Goal: Download file/media

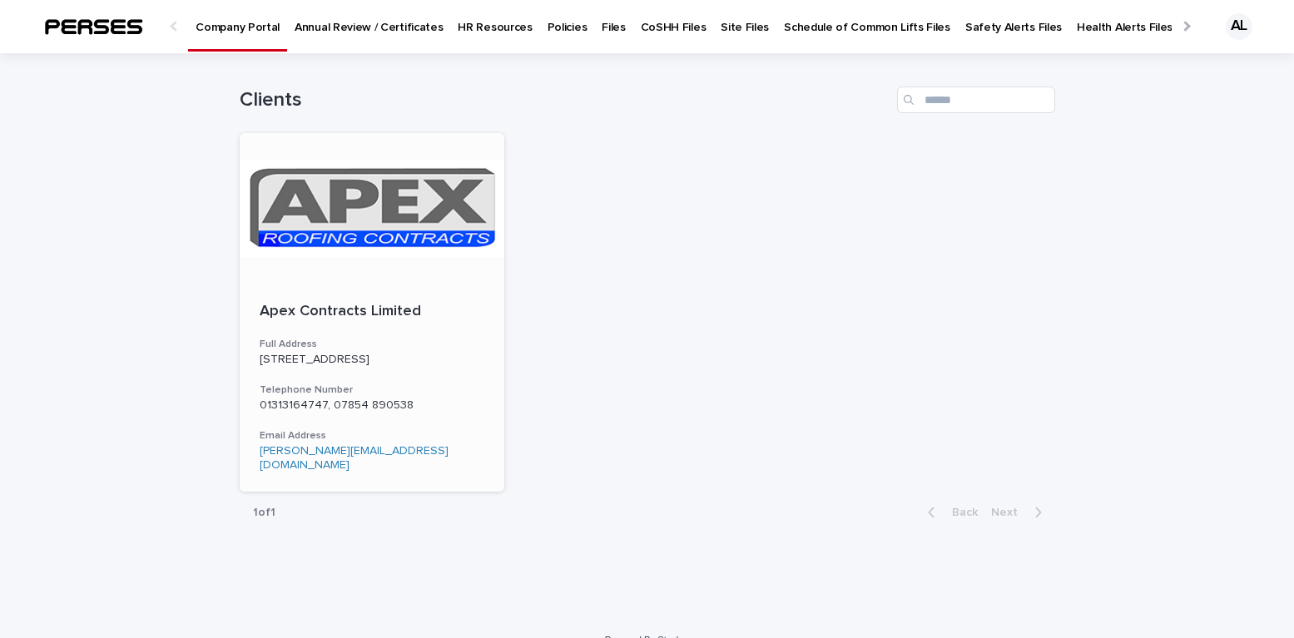
click at [354, 395] on div "01313164747, 07854 890538" at bounding box center [372, 403] width 225 height 17
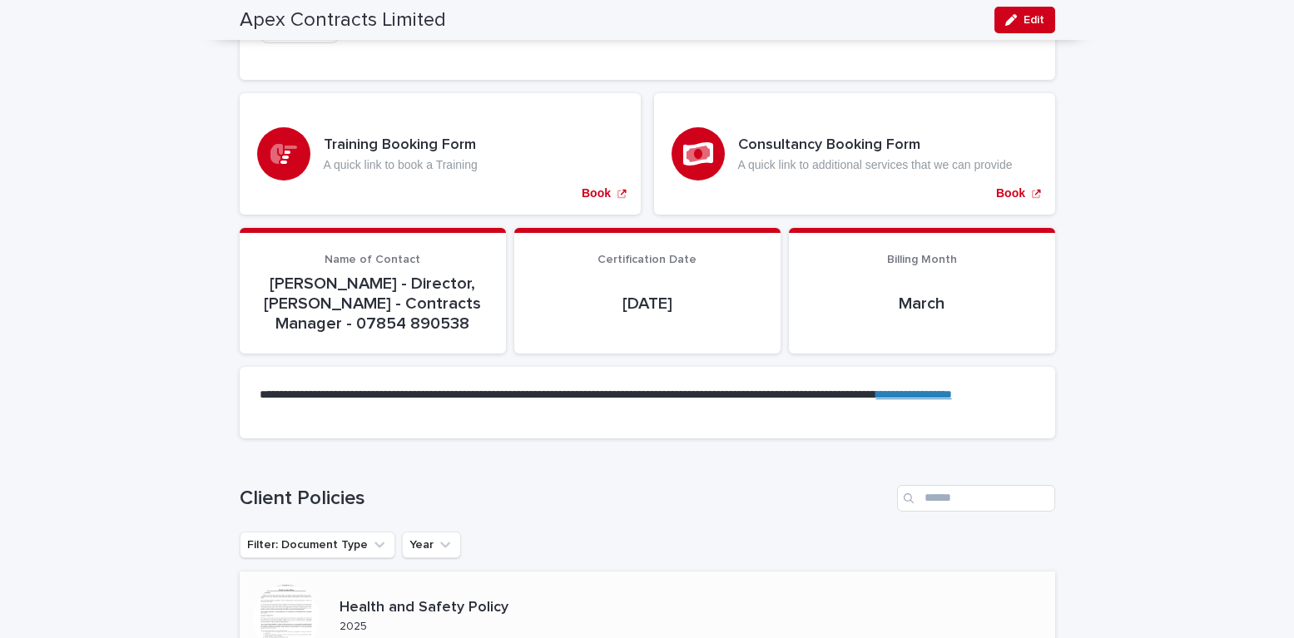
scroll to position [681, 0]
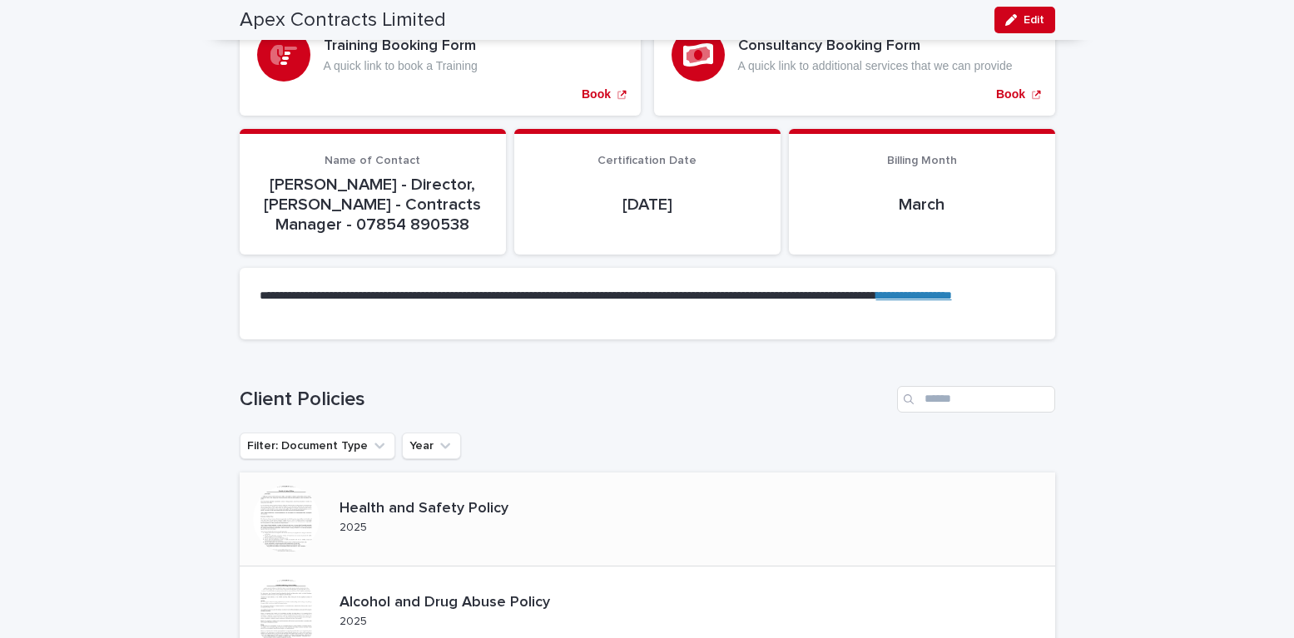
click at [431, 493] on div "Health and Safety Policy 2025" at bounding box center [438, 519] width 210 height 52
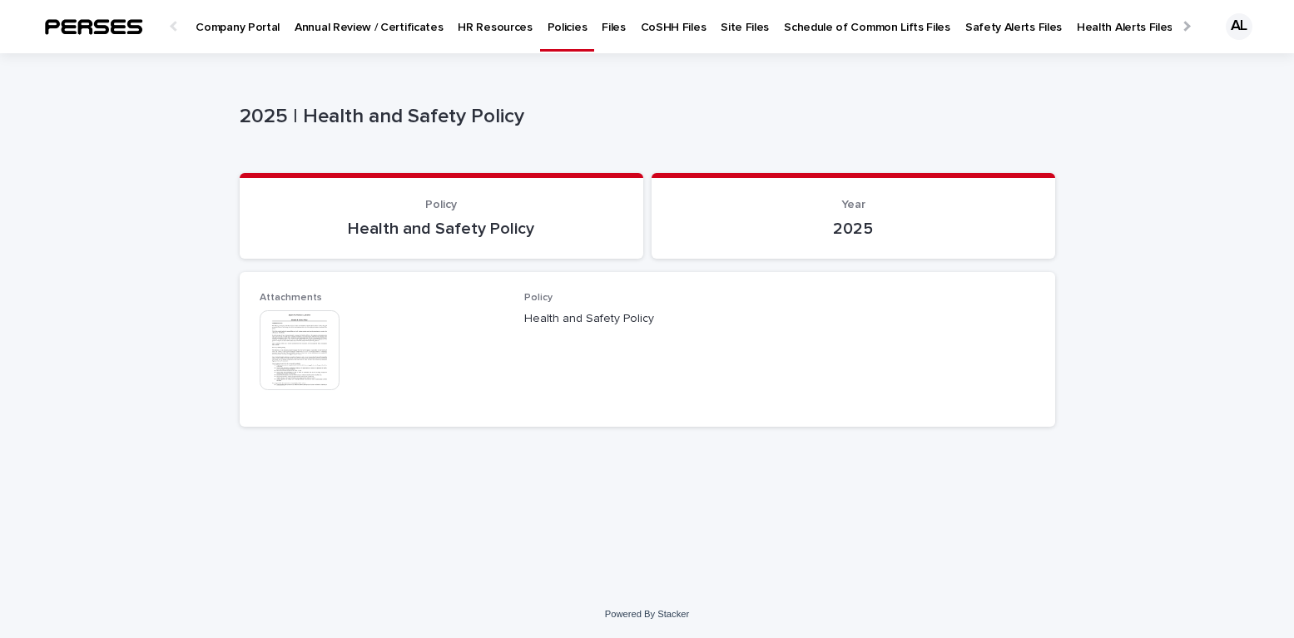
click at [295, 330] on img at bounding box center [300, 350] width 80 height 80
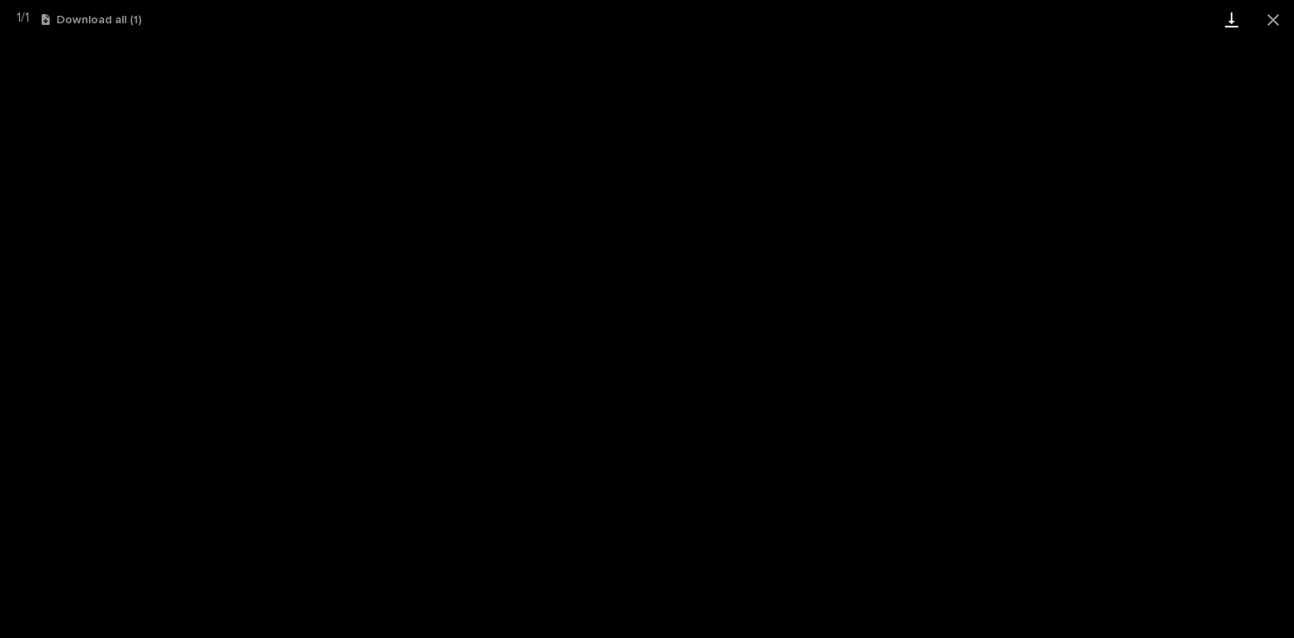
click at [1239, 26] on link "Download" at bounding box center [1232, 19] width 42 height 39
click at [92, 17] on button "Download all ( 1 )" at bounding box center [92, 20] width 100 height 12
click at [84, 14] on button "Download all ( 1 )" at bounding box center [92, 20] width 100 height 12
click at [1231, 19] on link "Download" at bounding box center [1232, 19] width 42 height 39
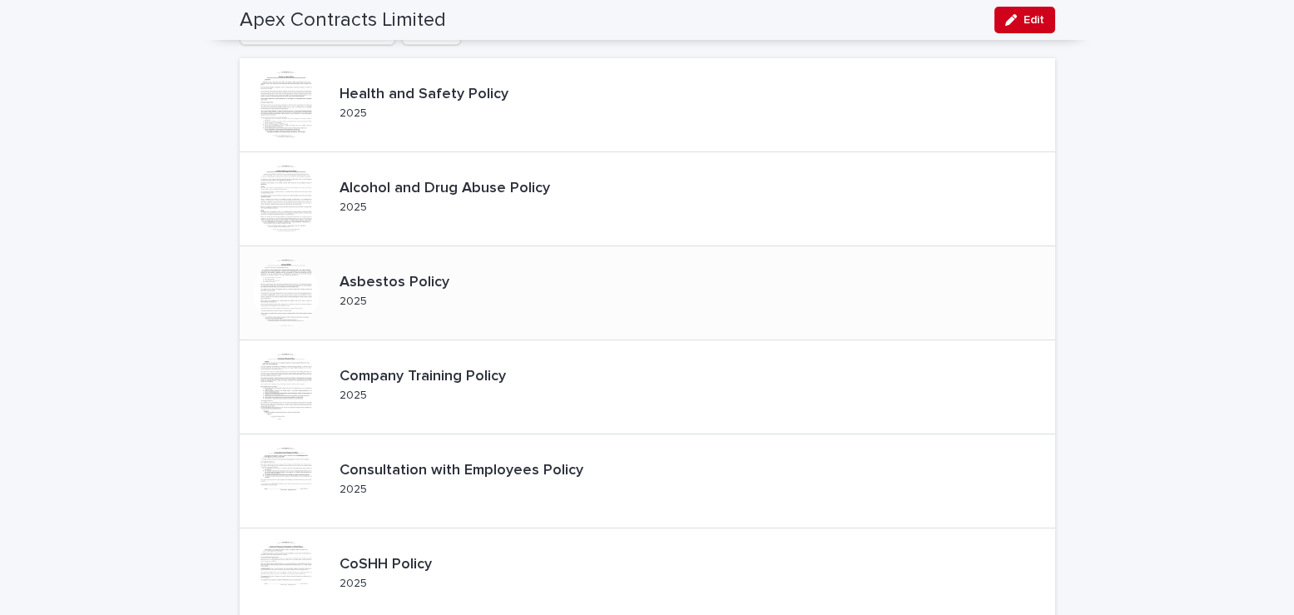
scroll to position [1098, 0]
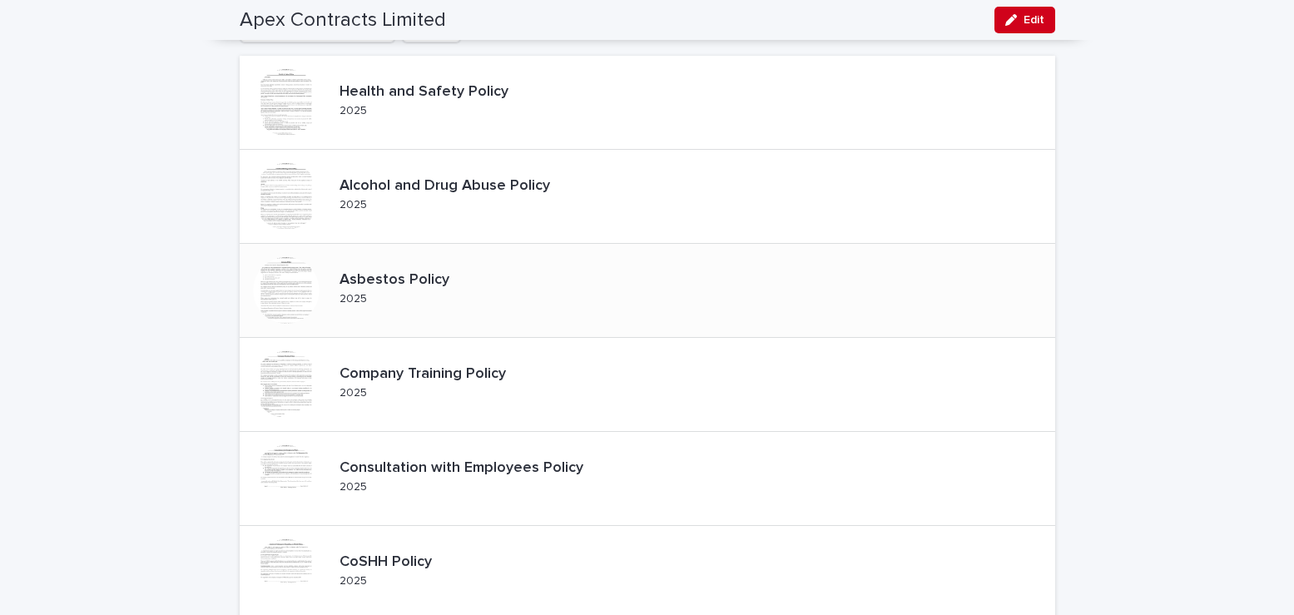
click at [408, 271] on p "Asbestos Policy" at bounding box center [407, 280] width 137 height 18
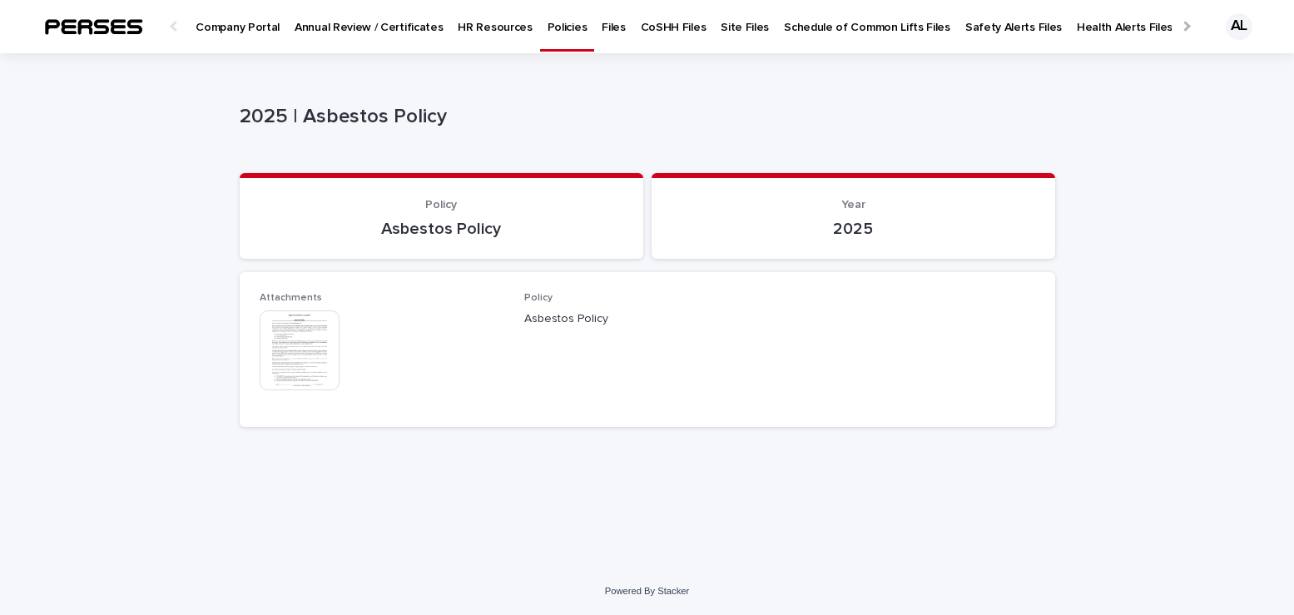
click at [300, 349] on img at bounding box center [300, 350] width 80 height 80
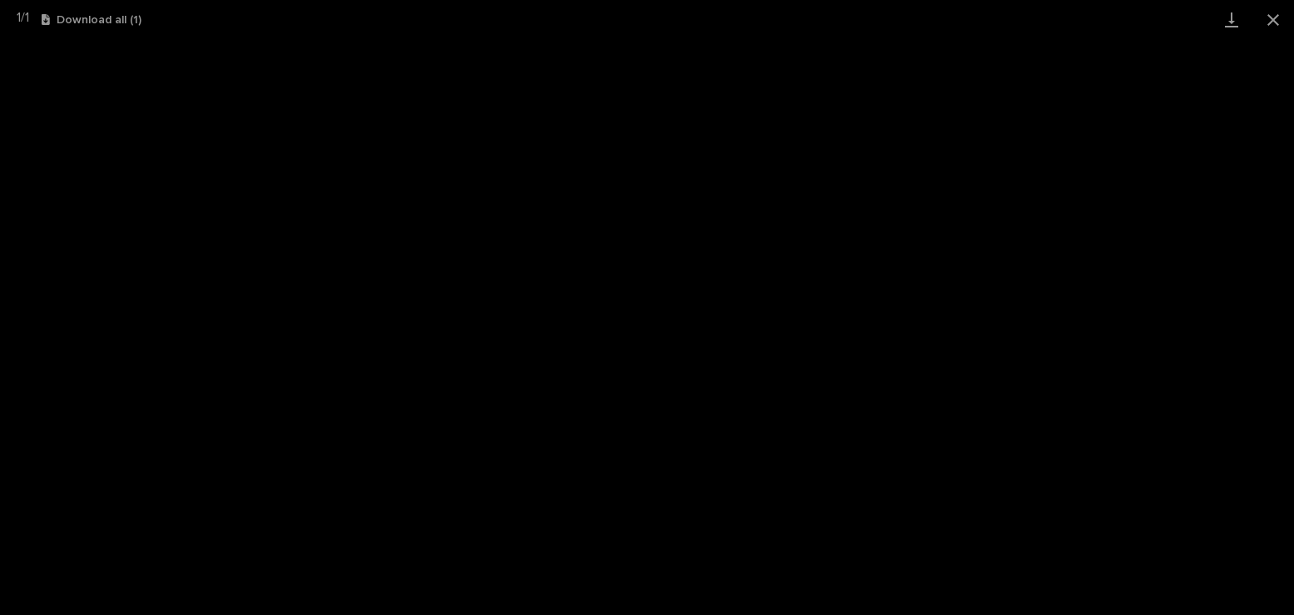
click at [74, 24] on button "Download all ( 1 )" at bounding box center [92, 20] width 100 height 12
click at [1233, 21] on link "Download" at bounding box center [1232, 19] width 42 height 39
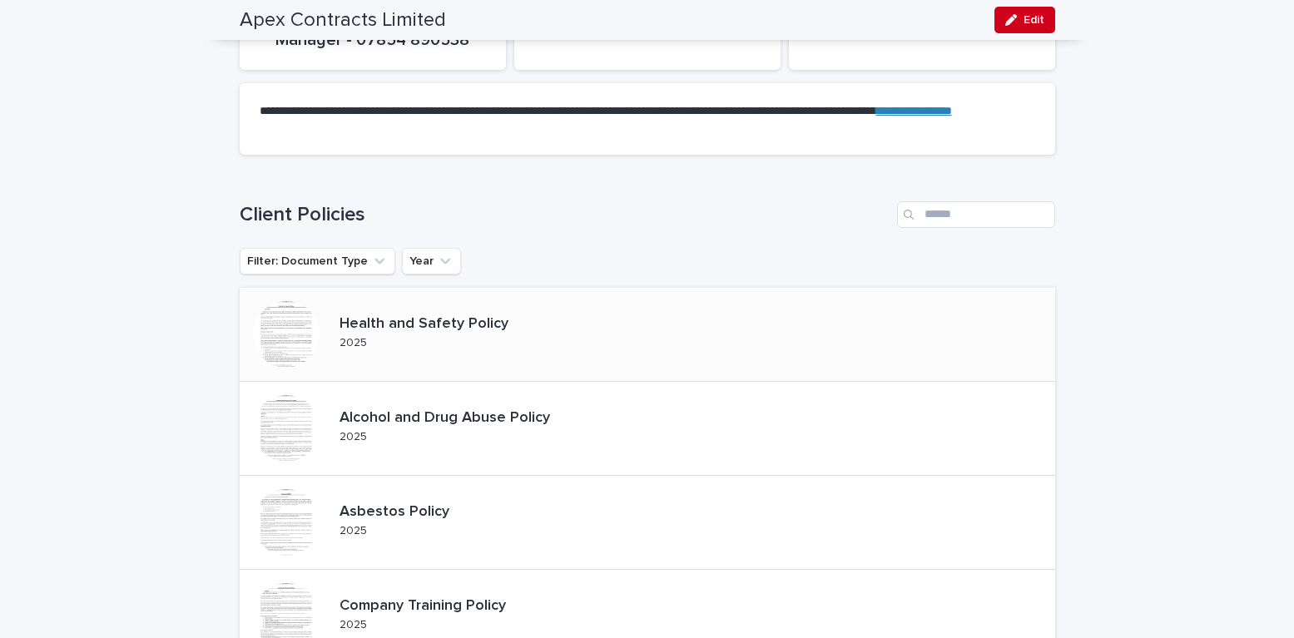
scroll to position [871, 0]
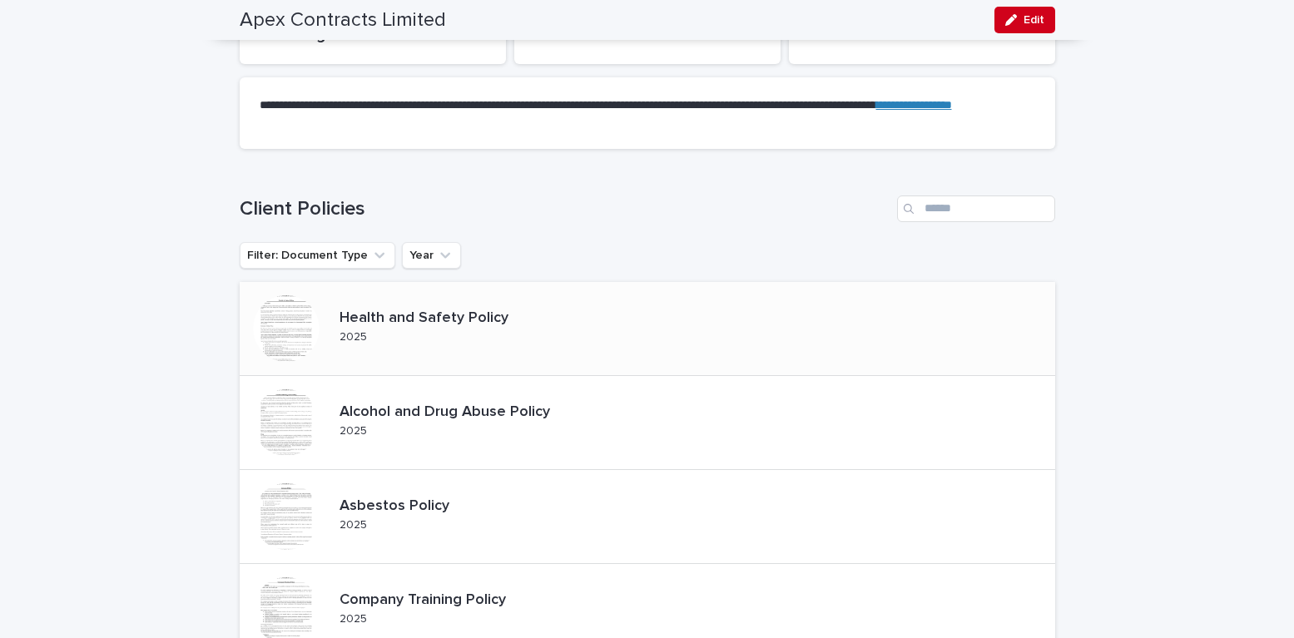
click at [401, 310] on p "Health and Safety Policy" at bounding box center [437, 319] width 196 height 18
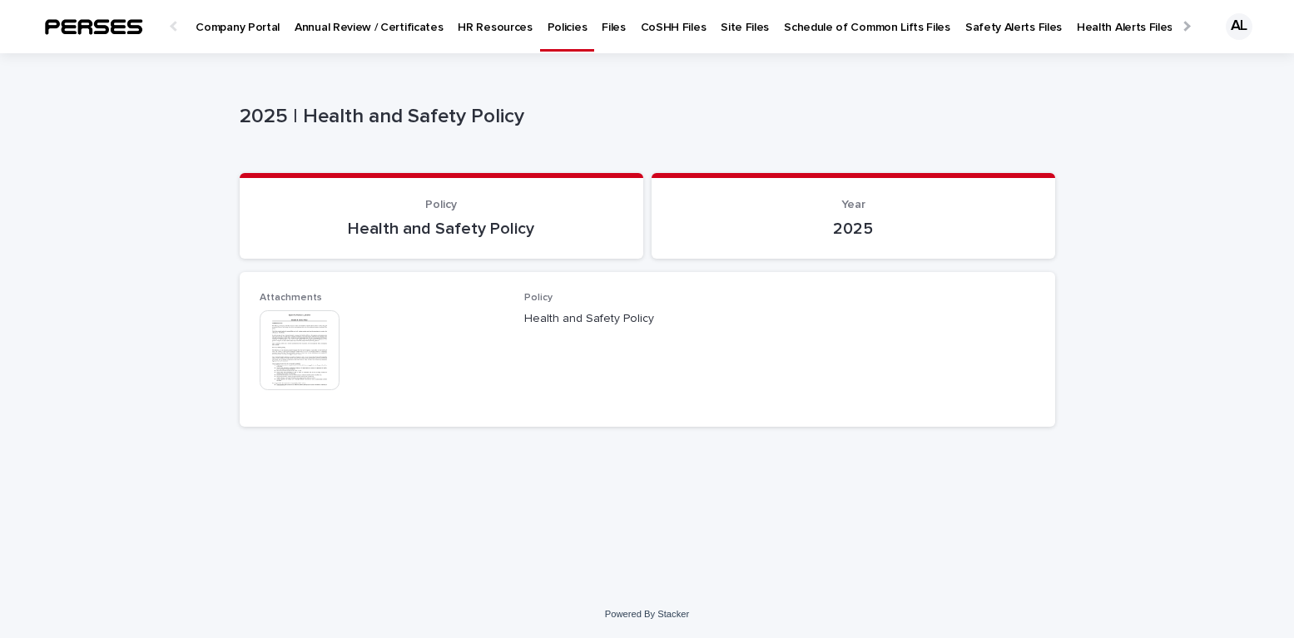
click at [275, 330] on img at bounding box center [300, 350] width 80 height 80
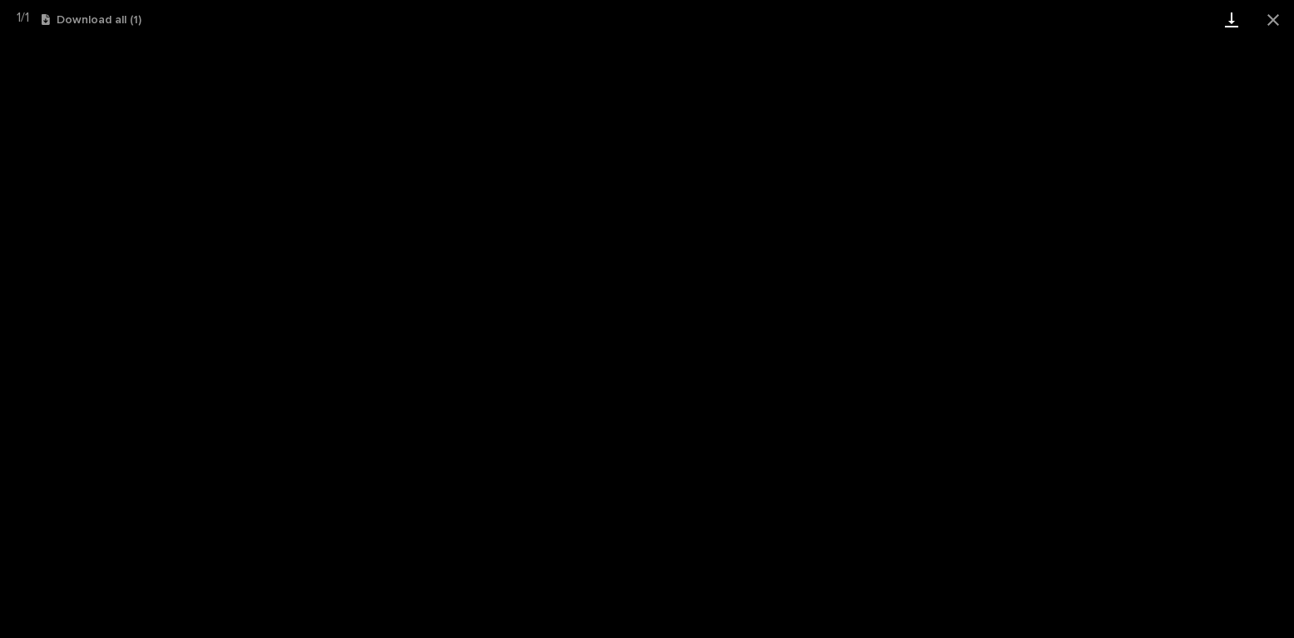
click at [1234, 22] on link "Download" at bounding box center [1232, 19] width 42 height 39
